Goal: Find specific page/section: Find specific page/section

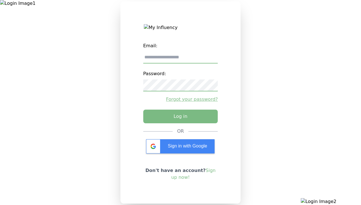
click at [180, 60] on input "email" at bounding box center [180, 58] width 75 height 12
type input "**********"
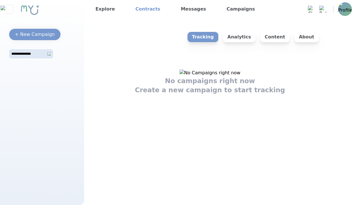
click at [143, 9] on link "Contracts" at bounding box center [147, 9] width 29 height 9
